Goal: Task Accomplishment & Management: Use online tool/utility

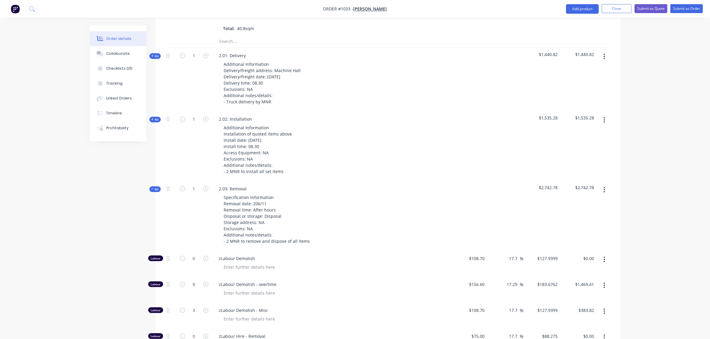
scroll to position [938, 0]
click at [154, 187] on span "Kit" at bounding box center [155, 189] width 8 height 4
click at [158, 257] on span "Kit" at bounding box center [155, 259] width 8 height 4
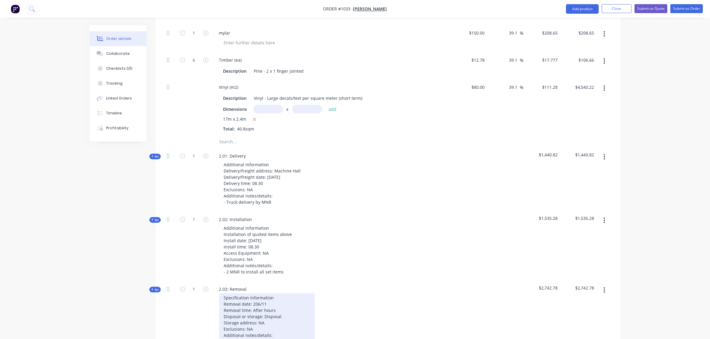
scroll to position [838, 0]
click at [255, 293] on div "Specification Information Removal date: 206/11 Removal time: After hours Dispos…" at bounding box center [267, 319] width 96 height 52
drag, startPoint x: 258, startPoint y: 288, endPoint x: 275, endPoint y: 288, distance: 17.3
click at [258, 293] on div "Specification Information Removal date: 206/11 Removal time: After hours Dispos…" at bounding box center [267, 319] width 96 height 52
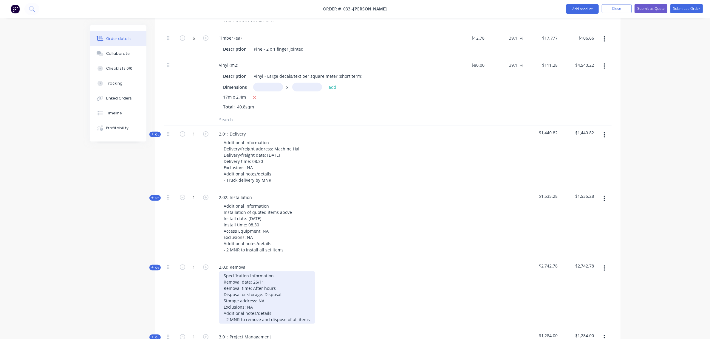
click at [271, 272] on div "Specification Information Removal date: 26/11 Removal time: After hours Disposa…" at bounding box center [267, 298] width 96 height 52
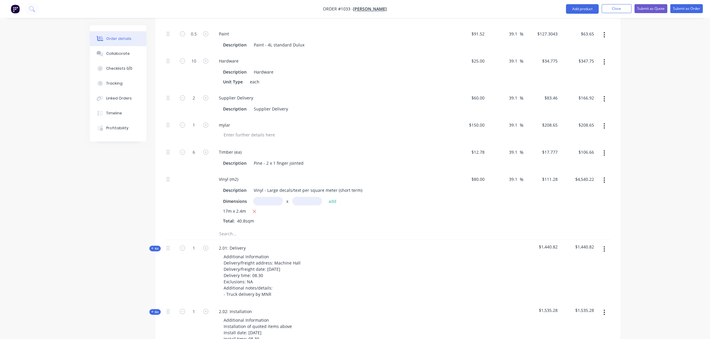
scroll to position [746, 0]
click at [237, 228] on input "text" at bounding box center [278, 234] width 119 height 12
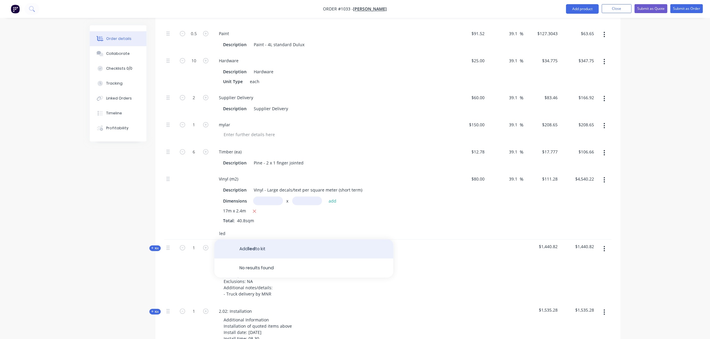
type input "led"
click at [256, 240] on button "Add led to kit" at bounding box center [303, 249] width 179 height 19
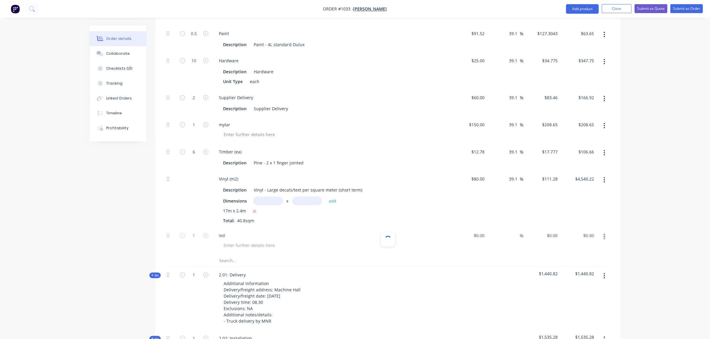
click at [238, 255] on input "text" at bounding box center [278, 261] width 119 height 12
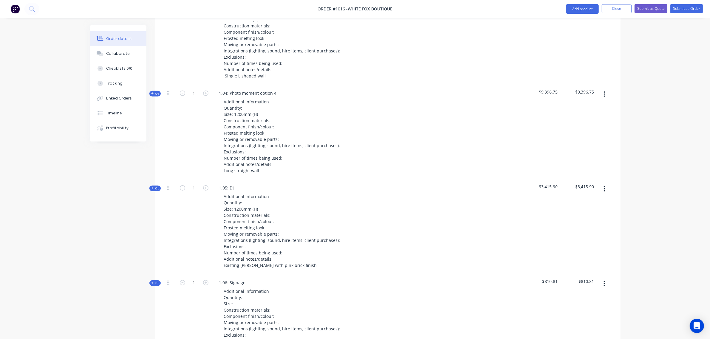
scroll to position [552, 0]
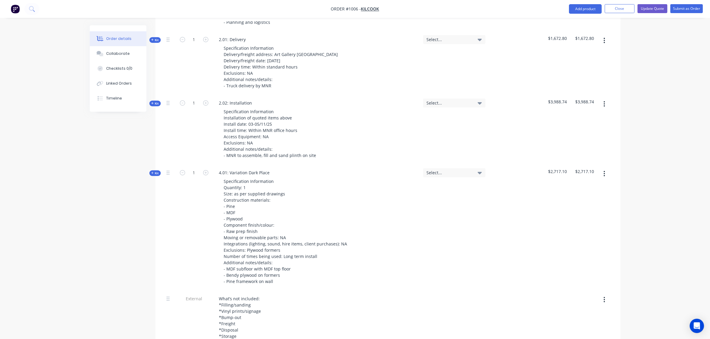
scroll to position [644, 0]
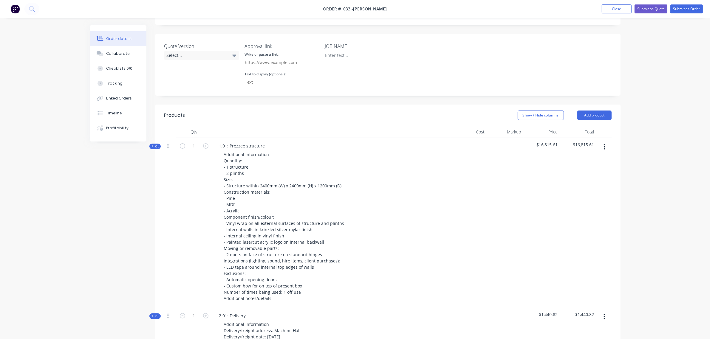
scroll to position [149, 0]
click at [155, 145] on span "Kit" at bounding box center [155, 147] width 8 height 4
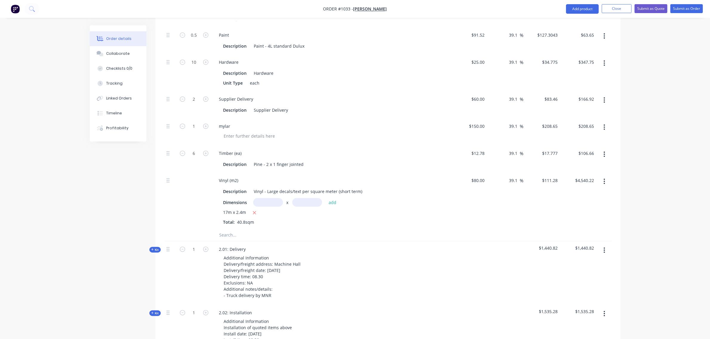
scroll to position [745, 0]
click at [247, 229] on input "text" at bounding box center [278, 235] width 119 height 12
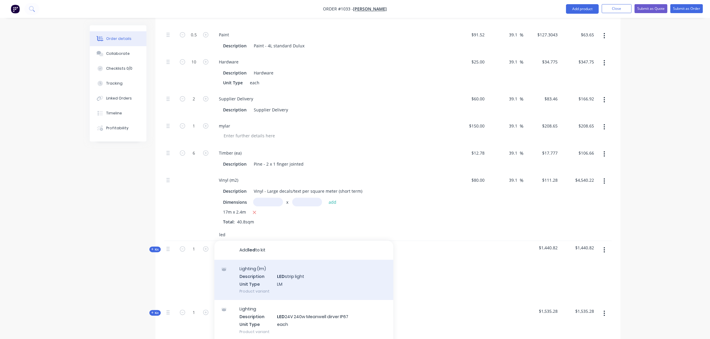
type input "led"
click at [286, 263] on div "Lighting (lm) Description LED strip light Unit Type LM Product variant" at bounding box center [303, 280] width 179 height 40
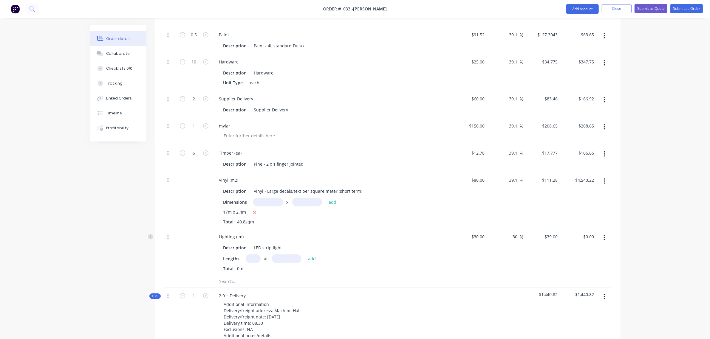
click at [244, 276] on input "text" at bounding box center [278, 282] width 119 height 12
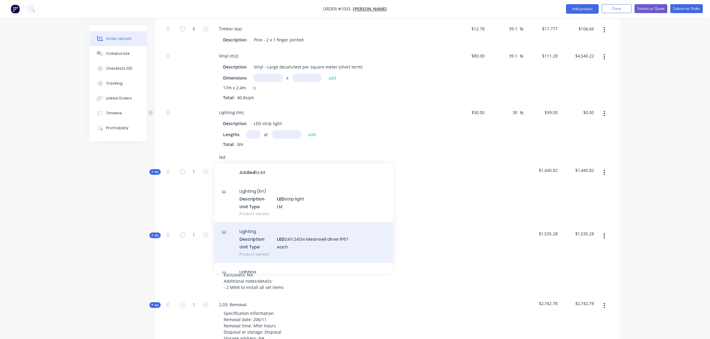
scroll to position [869, 0]
type input "led"
click at [267, 229] on div "Lighting Description LED 24V 240w Meanwell dirver IP67 Unit Type each Product v…" at bounding box center [303, 242] width 179 height 40
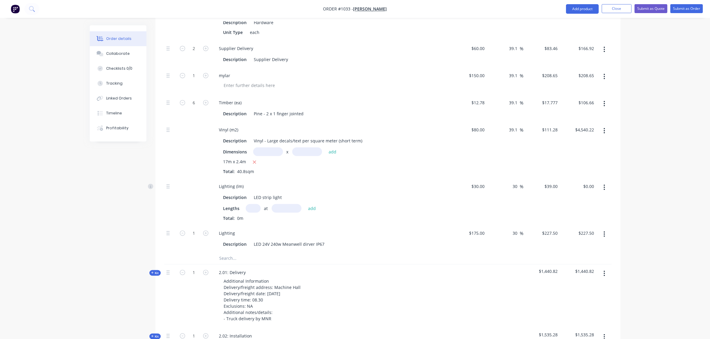
scroll to position [795, 0]
click at [254, 204] on input "text" at bounding box center [253, 208] width 15 height 9
type input "4"
click at [283, 204] on input "text" at bounding box center [287, 208] width 30 height 9
type input "1.5"
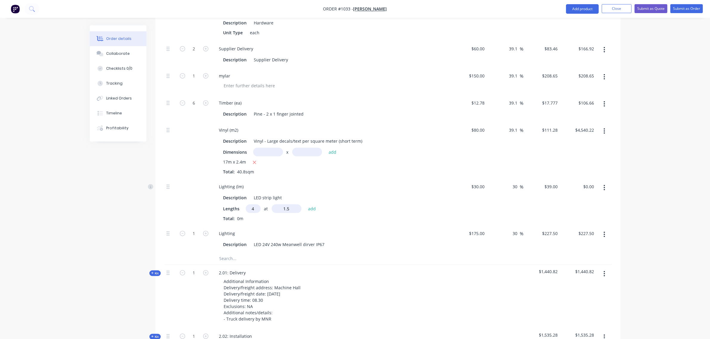
click at [305, 205] on button "add" at bounding box center [312, 209] width 14 height 8
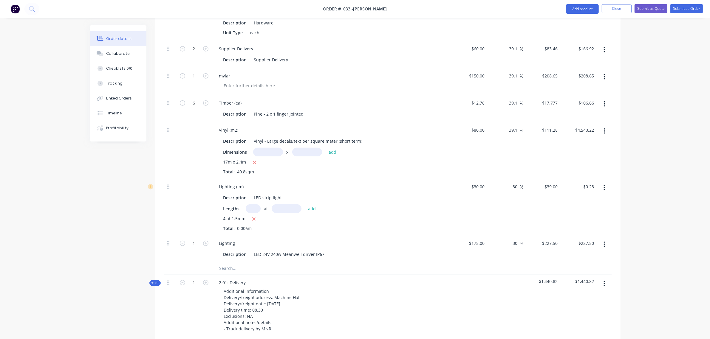
click at [277, 204] on input "text" at bounding box center [287, 208] width 30 height 9
click at [253, 218] on icon "button" at bounding box center [253, 219] width 3 height 3
type input "$0.00"
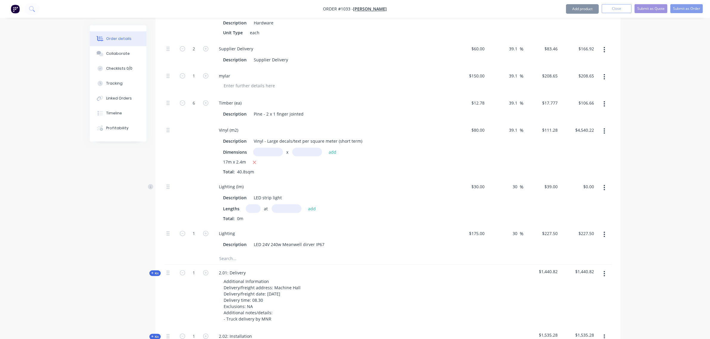
click at [252, 204] on input "text" at bounding box center [253, 208] width 15 height 9
type input "4"
click at [277, 204] on input "text" at bounding box center [287, 208] width 30 height 9
type input "1500"
click at [305, 205] on button "add" at bounding box center [312, 209] width 14 height 8
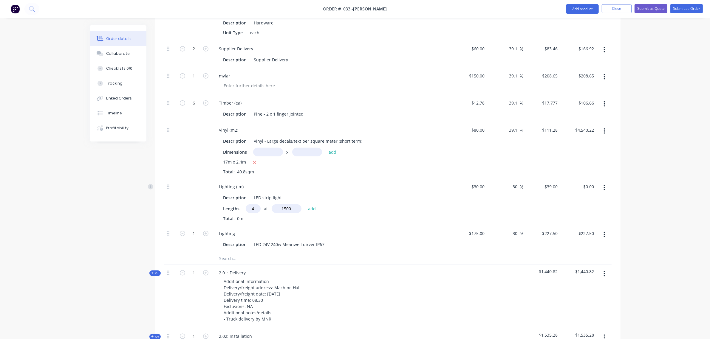
type input "$234.00"
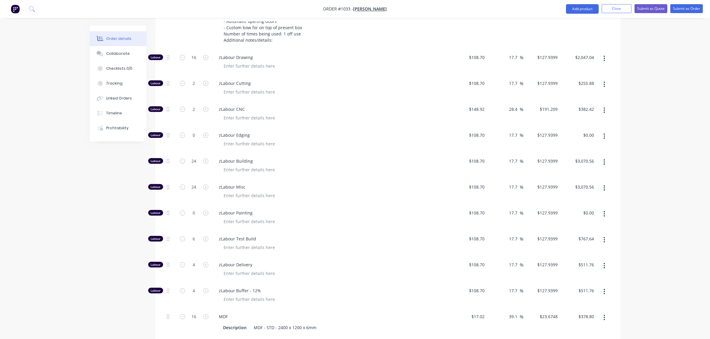
scroll to position [407, 0]
